Goal: Information Seeking & Learning: Understand process/instructions

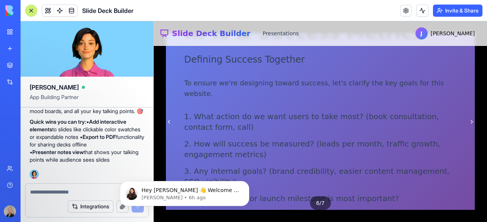
scroll to position [23, 0]
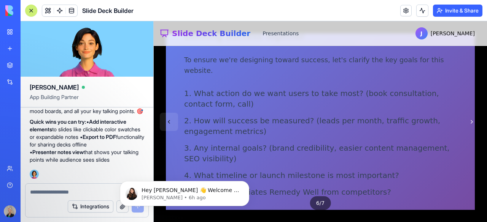
click at [170, 121] on button at bounding box center [169, 122] width 18 height 18
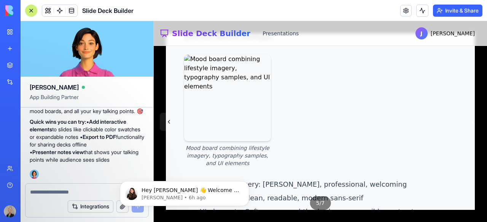
click at [170, 121] on button at bounding box center [169, 122] width 18 height 18
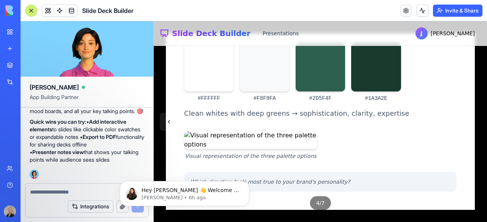
click at [170, 121] on button at bounding box center [169, 122] width 18 height 18
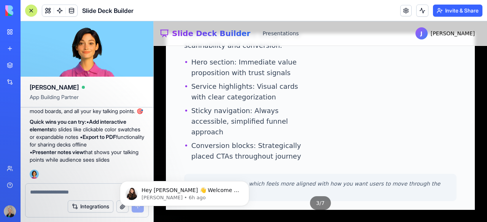
scroll to position [0, 0]
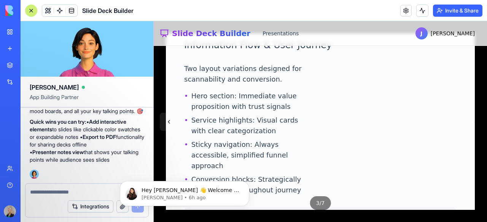
click at [168, 119] on button at bounding box center [169, 122] width 18 height 18
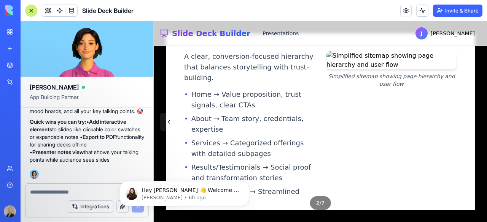
click at [168, 119] on button at bounding box center [169, 122] width 18 height 18
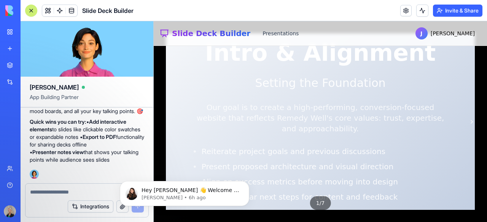
click at [168, 119] on div "Intro & Alignment Setting the Foundation Our goal is to create a high-performin…" at bounding box center [320, 121] width 309 height 177
click at [444, 120] on p "Our goal is to create a high-performing, conversion-focused website that reflec…" at bounding box center [319, 118] width 255 height 32
click at [460, 132] on div "Intro & Alignment Setting the Foundation Our goal is to create a high-performin…" at bounding box center [320, 121] width 309 height 177
click at [472, 116] on button at bounding box center [471, 122] width 18 height 18
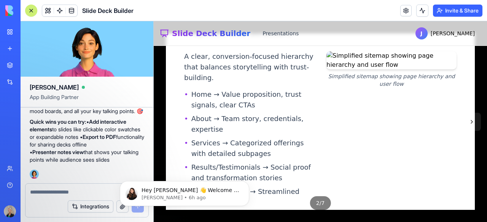
click at [470, 121] on button at bounding box center [471, 122] width 18 height 18
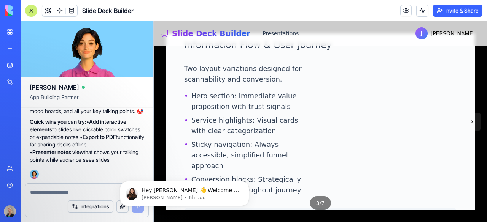
click at [470, 121] on button at bounding box center [471, 122] width 18 height 18
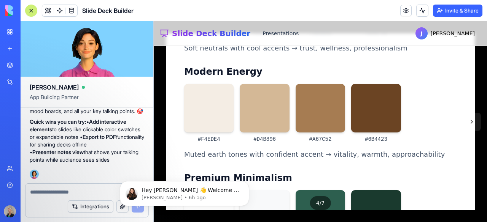
click at [470, 121] on button at bounding box center [471, 122] width 18 height 18
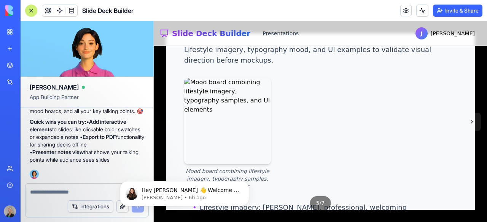
click at [470, 121] on button at bounding box center [471, 122] width 18 height 18
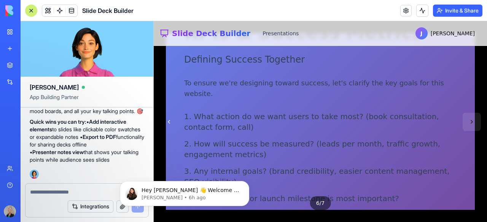
click at [470, 121] on button at bounding box center [471, 122] width 18 height 18
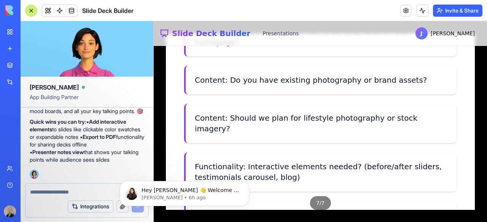
click at [459, 118] on div "Open Questions & Next Steps What We Need to Move Forward Strategy: Who's the co…" at bounding box center [320, 121] width 309 height 177
click at [446, 162] on p "Functionality: Interactive elements needed? (before/after sliders, testimonials…" at bounding box center [321, 172] width 252 height 21
